Goal: Register for event/course

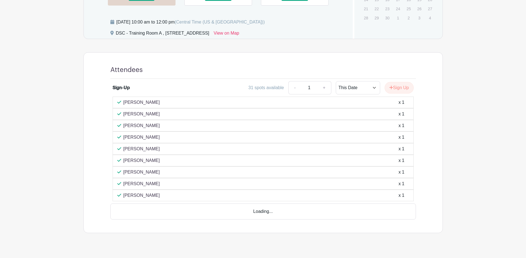
scroll to position [216, 0]
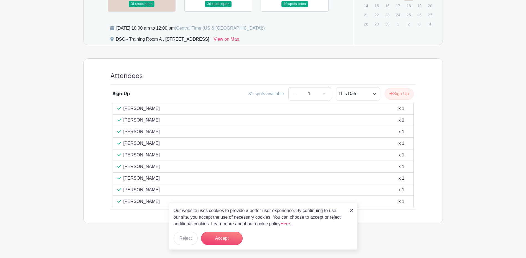
click at [350, 210] on img at bounding box center [351, 210] width 3 height 3
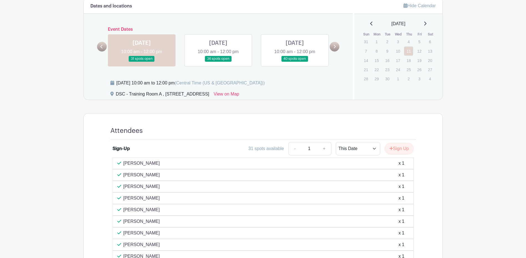
scroll to position [77, 0]
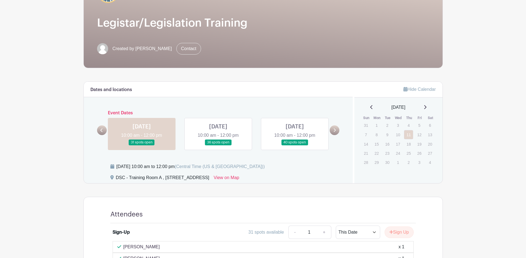
click at [218, 146] on link at bounding box center [218, 146] width 0 height 0
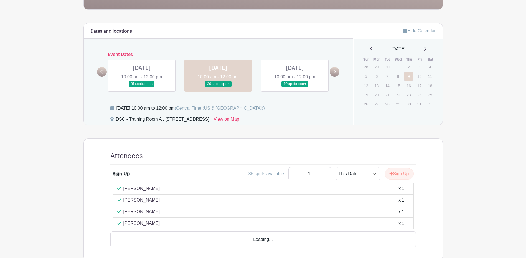
scroll to position [157, 0]
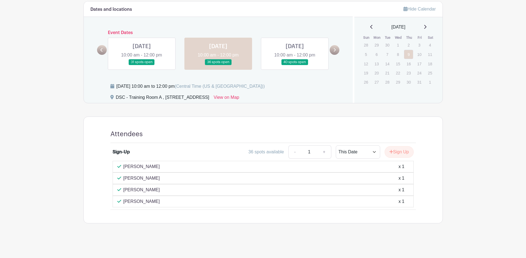
click at [295, 65] on link at bounding box center [295, 65] width 0 height 0
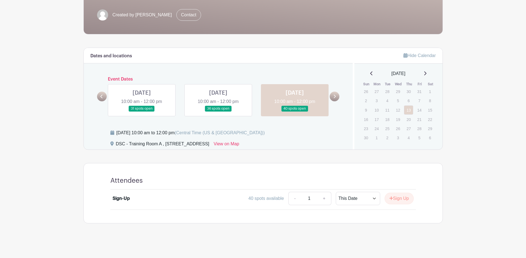
scroll to position [111, 0]
click at [218, 112] on link at bounding box center [218, 112] width 0 height 0
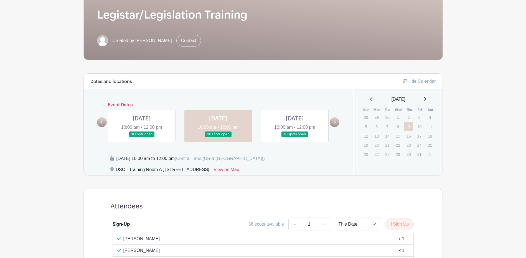
scroll to position [47, 0]
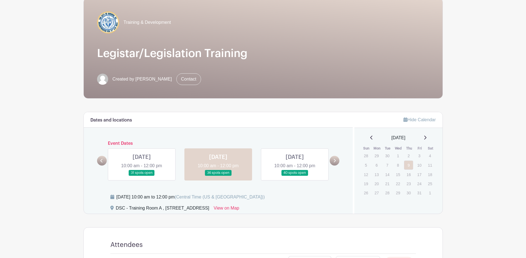
click at [142, 176] on link at bounding box center [142, 176] width 0 height 0
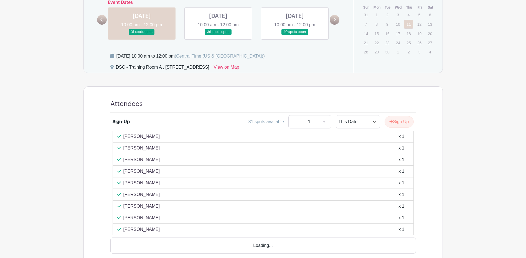
scroll to position [194, 0]
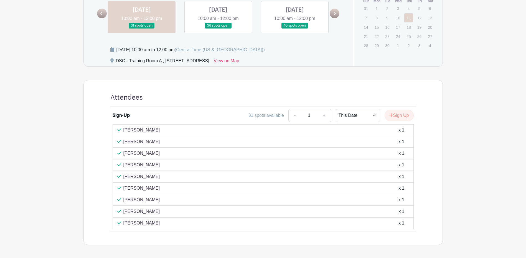
click at [218, 29] on link at bounding box center [218, 29] width 0 height 0
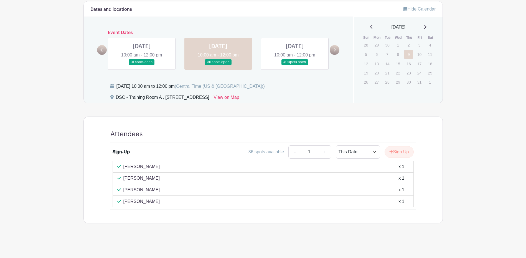
scroll to position [157, 0]
click at [407, 152] on button "Sign Up" at bounding box center [398, 152] width 29 height 12
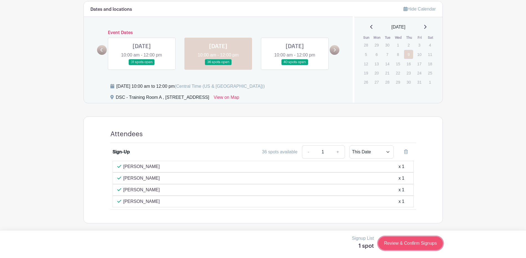
click at [406, 244] on link "Review & Confirm Signups" at bounding box center [410, 243] width 64 height 13
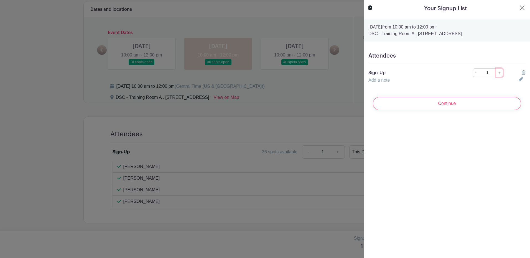
click at [496, 72] on link "+" at bounding box center [499, 72] width 7 height 9
type input "2"
click at [519, 80] on icon at bounding box center [521, 79] width 4 height 4
click at [455, 84] on input "text" at bounding box center [440, 83] width 144 height 13
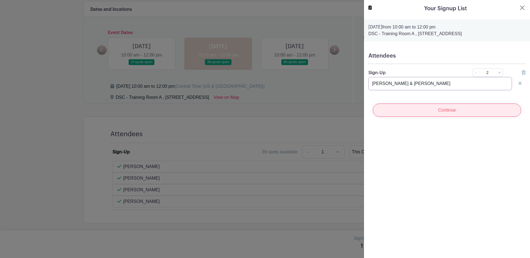
type input "[PERSON_NAME] & [PERSON_NAME]"
click at [476, 107] on input "Continue" at bounding box center [447, 110] width 148 height 13
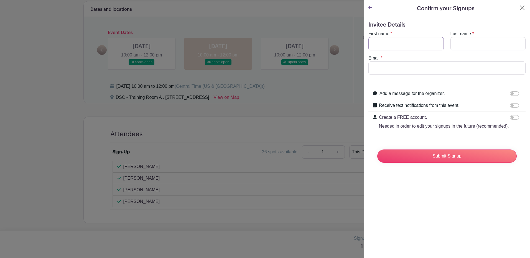
click at [425, 44] on input "First name" at bounding box center [405, 43] width 75 height 13
type input "JASMINE"
type input "[PERSON_NAME]"
type input "[EMAIL_ADDRESS][DOMAIN_NAME]"
click at [399, 159] on input "Submit Signup" at bounding box center [446, 156] width 139 height 13
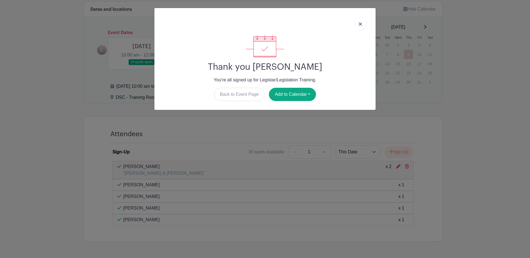
click at [361, 24] on img at bounding box center [360, 23] width 3 height 3
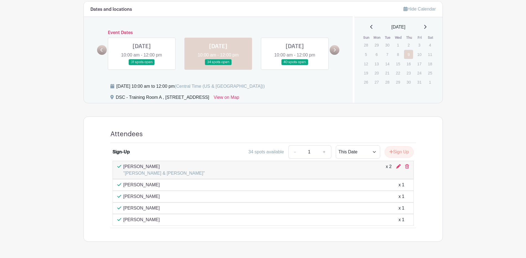
click at [295, 65] on link at bounding box center [295, 65] width 0 height 0
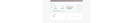
scroll to position [111, 0]
